Goal: Check status: Check status

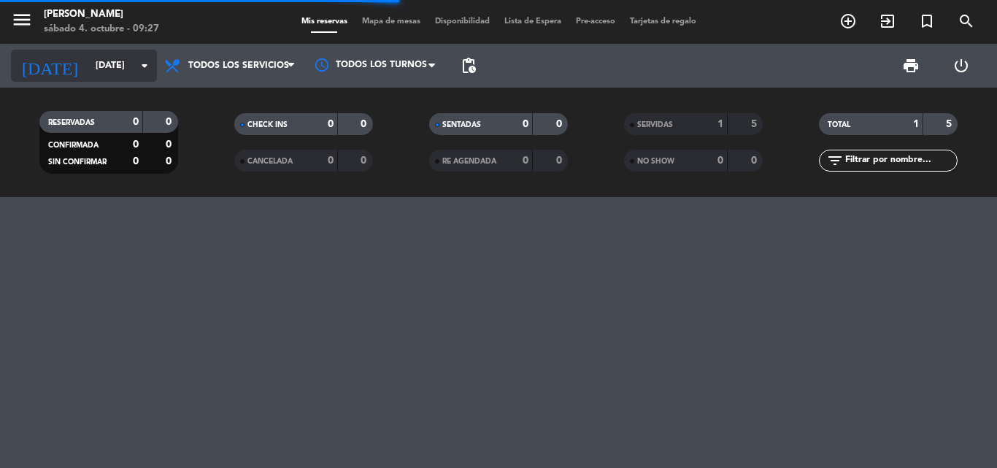
click at [123, 55] on input "[DATE]" at bounding box center [149, 65] width 123 height 25
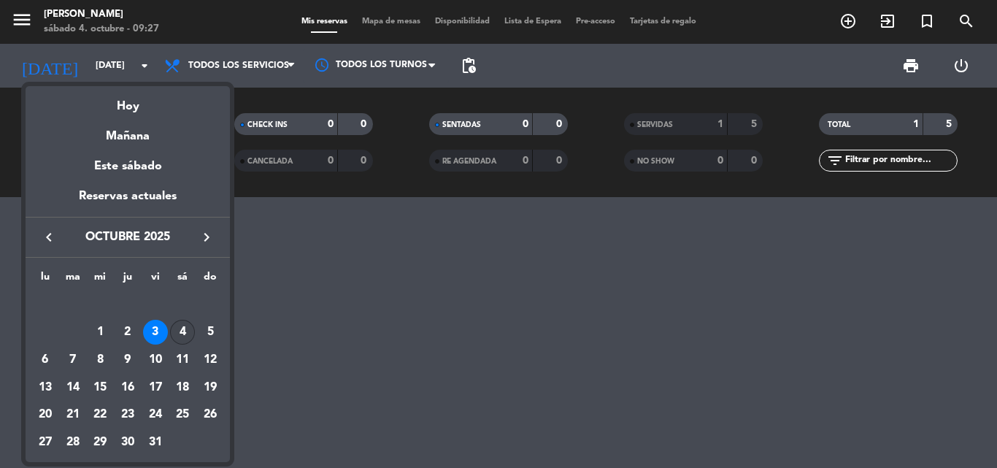
click at [191, 330] on div "4" at bounding box center [182, 332] width 25 height 25
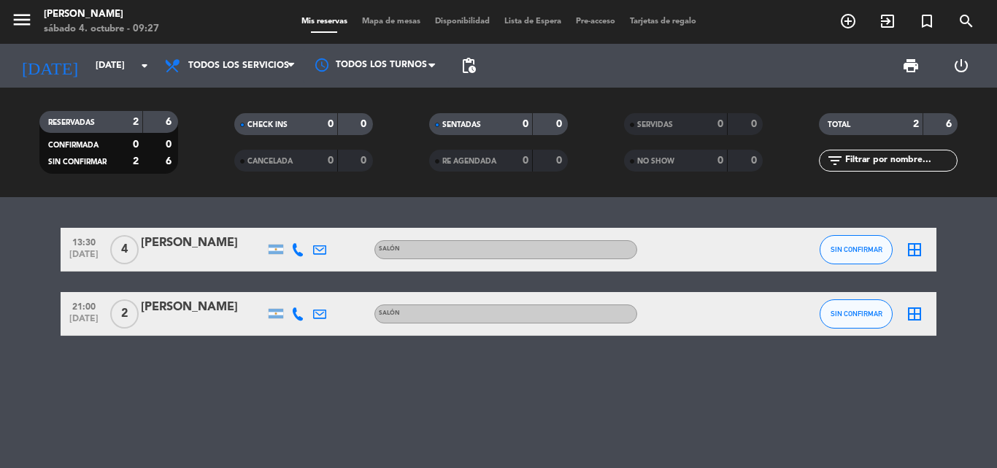
click at [0, 275] on bookings-row "13:30 [DATE] 4 [PERSON_NAME] SALÓN SIN CONFIRMAR border_all 21:00 [DATE] 2 [PER…" at bounding box center [498, 282] width 997 height 108
click at [93, 18] on div "[PERSON_NAME]" at bounding box center [101, 14] width 115 height 15
click at [92, 60] on input "[DATE]" at bounding box center [149, 65] width 123 height 25
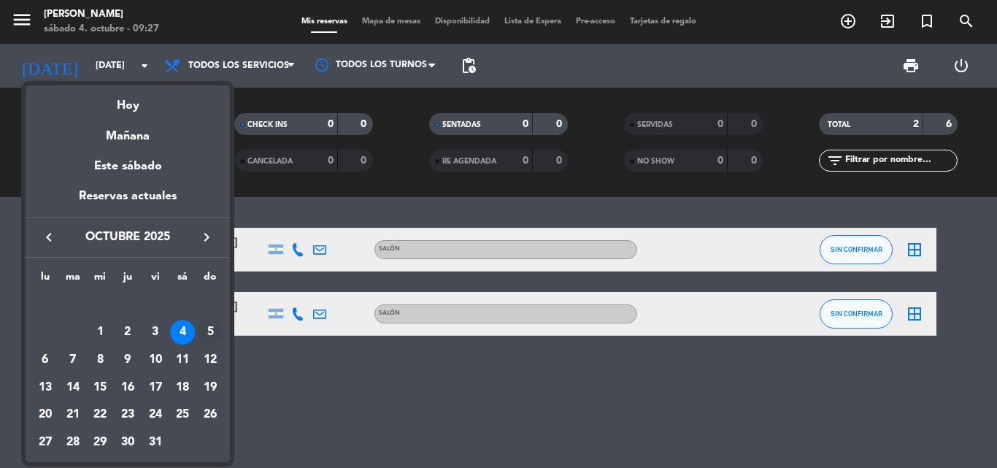
click at [207, 323] on div "5" at bounding box center [210, 332] width 25 height 25
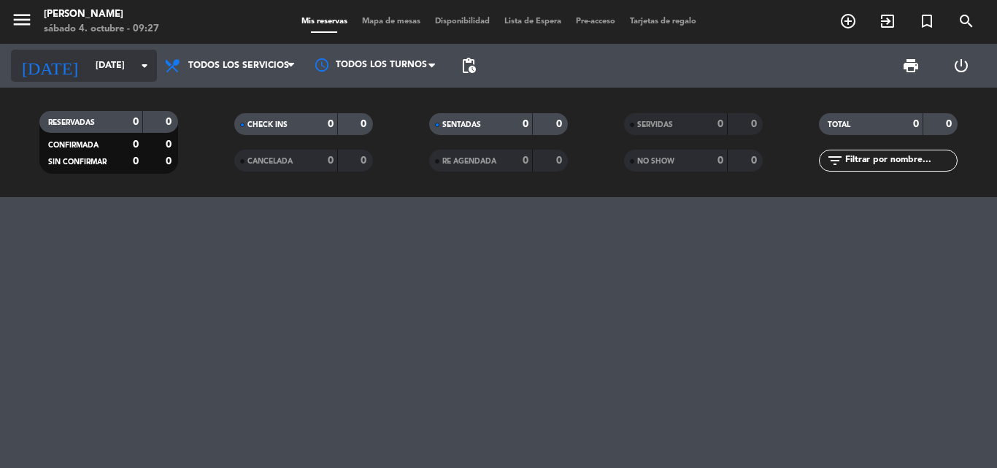
click at [116, 75] on input "[DATE]" at bounding box center [149, 65] width 123 height 25
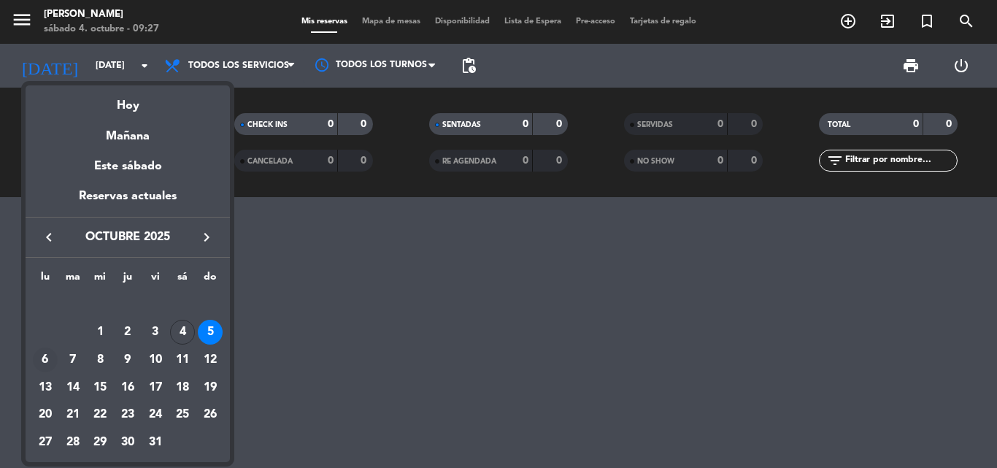
click at [39, 362] on div "6" at bounding box center [45, 360] width 25 height 25
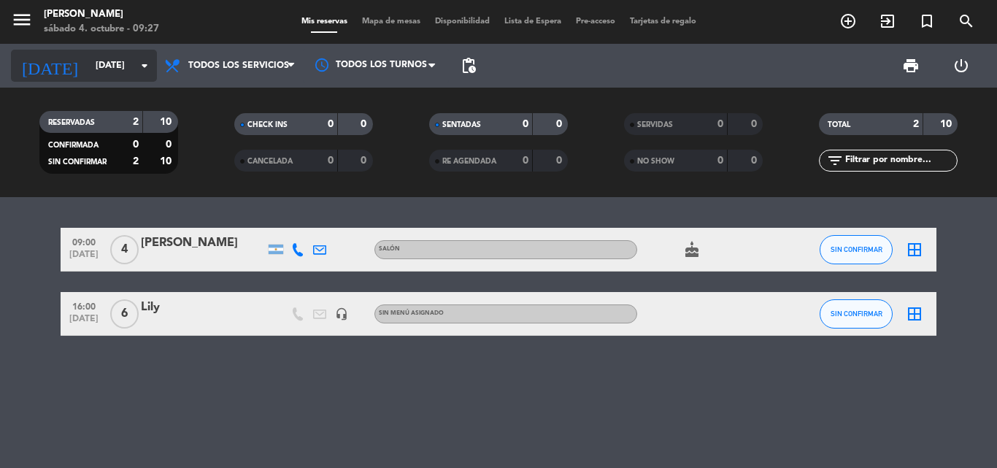
click at [101, 77] on input "[DATE]" at bounding box center [149, 65] width 123 height 25
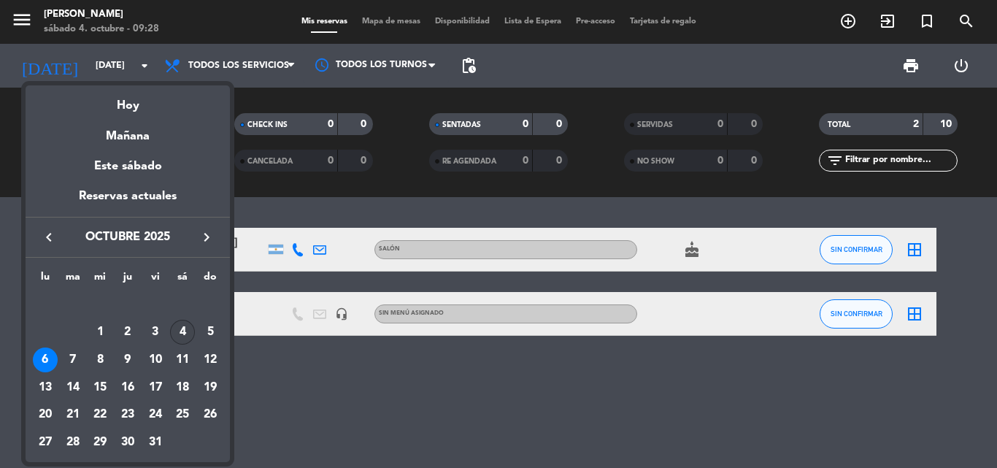
click at [183, 326] on div "4" at bounding box center [182, 332] width 25 height 25
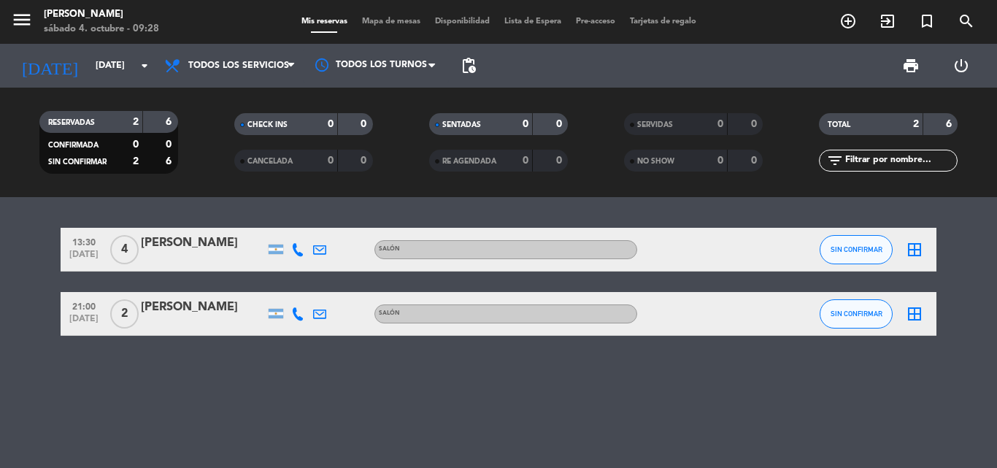
click at [18, 311] on bookings-row "13:30 [DATE] 4 [PERSON_NAME] SALÓN SIN CONFIRMAR border_all 21:00 [DATE] 2 [PER…" at bounding box center [498, 282] width 997 height 108
click at [88, 69] on input "[DATE]" at bounding box center [149, 65] width 123 height 25
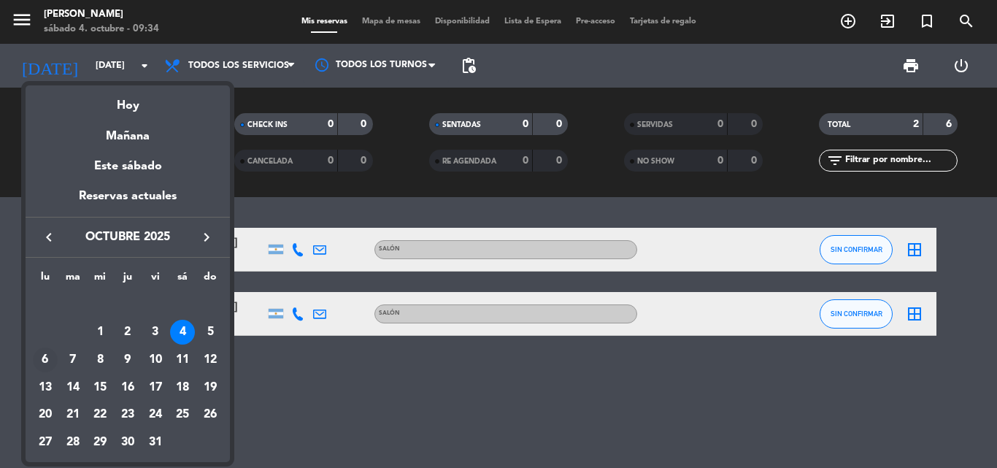
click at [46, 356] on div "6" at bounding box center [45, 360] width 25 height 25
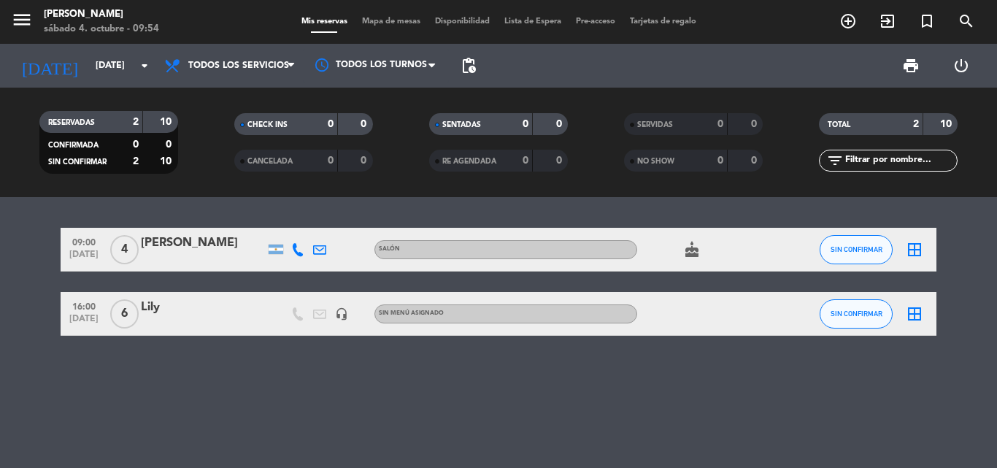
click at [93, 387] on div "09:00 [DATE] 4 [PERSON_NAME] SALÓN cake SIN CONFIRMAR border_all 16:00 [DATE] 6…" at bounding box center [498, 332] width 997 height 271
click at [88, 64] on input "[DATE]" at bounding box center [149, 65] width 123 height 25
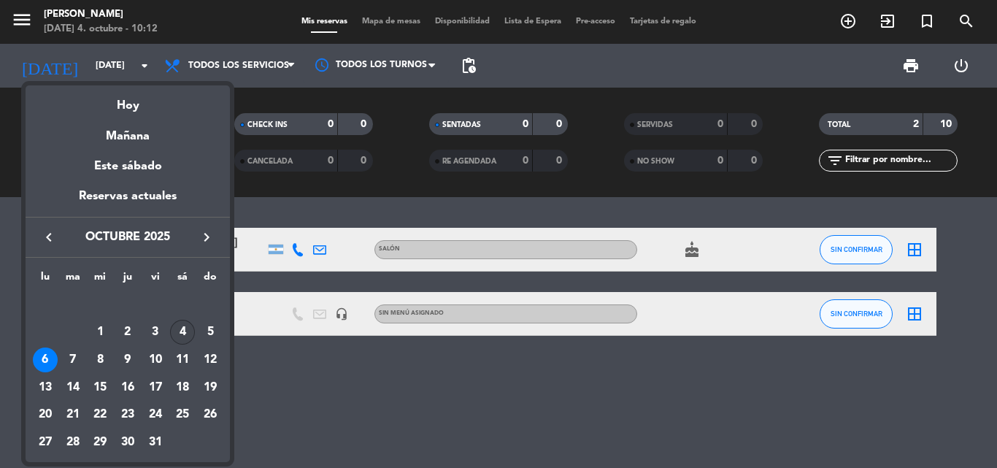
click at [179, 333] on div "4" at bounding box center [182, 332] width 25 height 25
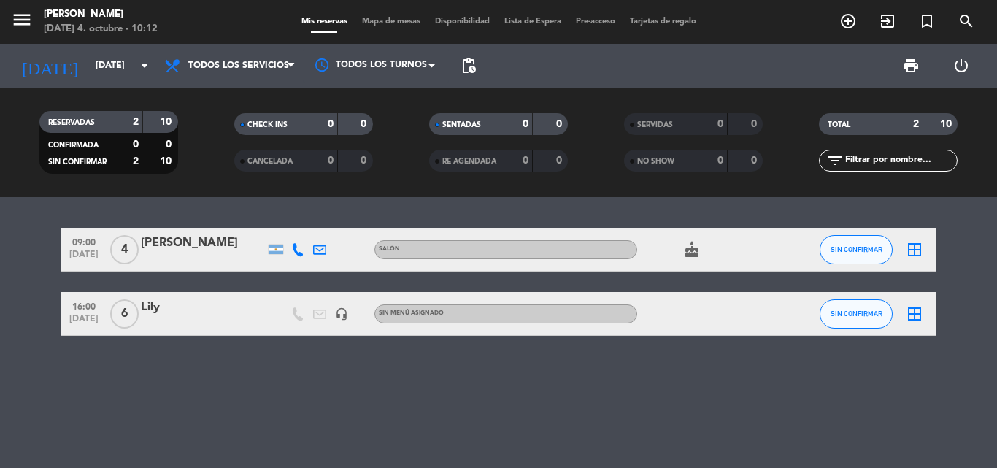
type input "[DATE]"
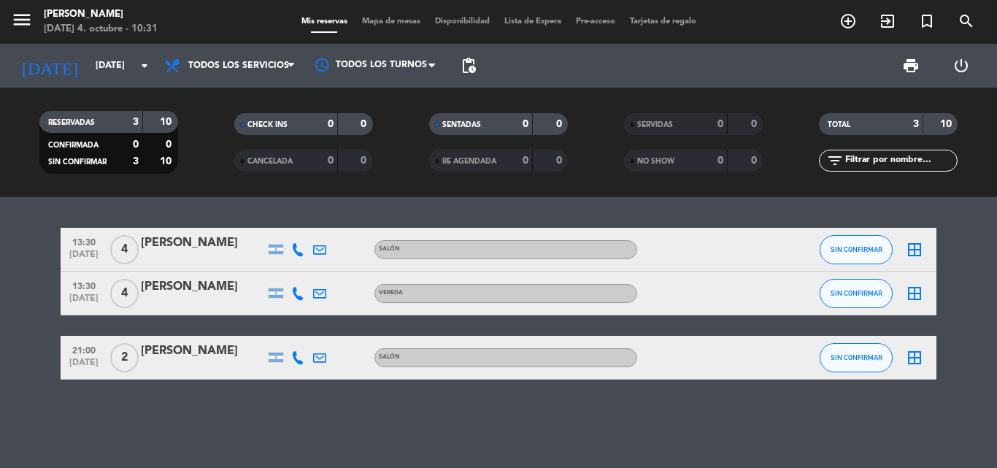
click at [54, 226] on div "13:30 [DATE] 4 [PERSON_NAME] SALÓN SIN CONFIRMAR border_all 13:30 [DATE] 4 [PER…" at bounding box center [498, 332] width 997 height 271
click at [55, 224] on div "13:30 [DATE] 4 [PERSON_NAME] SALÓN SIN CONFIRMAR border_all 13:30 [DATE] 4 [PER…" at bounding box center [498, 332] width 997 height 271
click at [139, 16] on div "[PERSON_NAME]" at bounding box center [101, 14] width 114 height 15
click at [0, 210] on div "13:30 [DATE] 4 [PERSON_NAME] SALÓN SIN CONFIRMAR border_all 13:30 [DATE] 4 [PER…" at bounding box center [498, 332] width 997 height 271
